Goal: Task Accomplishment & Management: Use online tool/utility

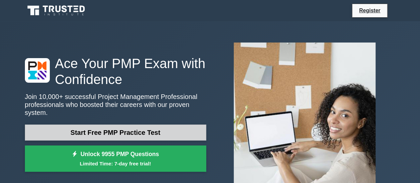
click at [113, 127] on link "Start Free PMP Practice Test" at bounding box center [115, 132] width 181 height 16
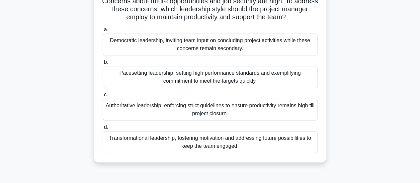
scroll to position [67, 0]
click at [119, 126] on label "d. Transformational leadership, fostering motivation and addressing future poss…" at bounding box center [210, 138] width 215 height 30
click at [103, 126] on input "d. Transformational leadership, fostering motivation and addressing future poss…" at bounding box center [103, 127] width 0 height 4
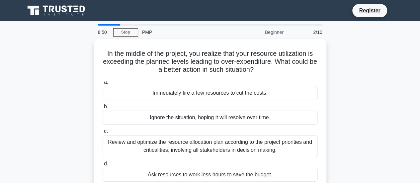
scroll to position [1, 0]
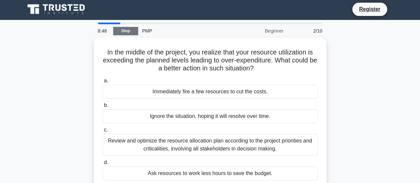
click at [120, 30] on link "Stop" at bounding box center [125, 31] width 25 height 8
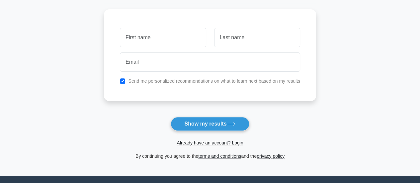
scroll to position [85, 0]
